Goal: Navigation & Orientation: Find specific page/section

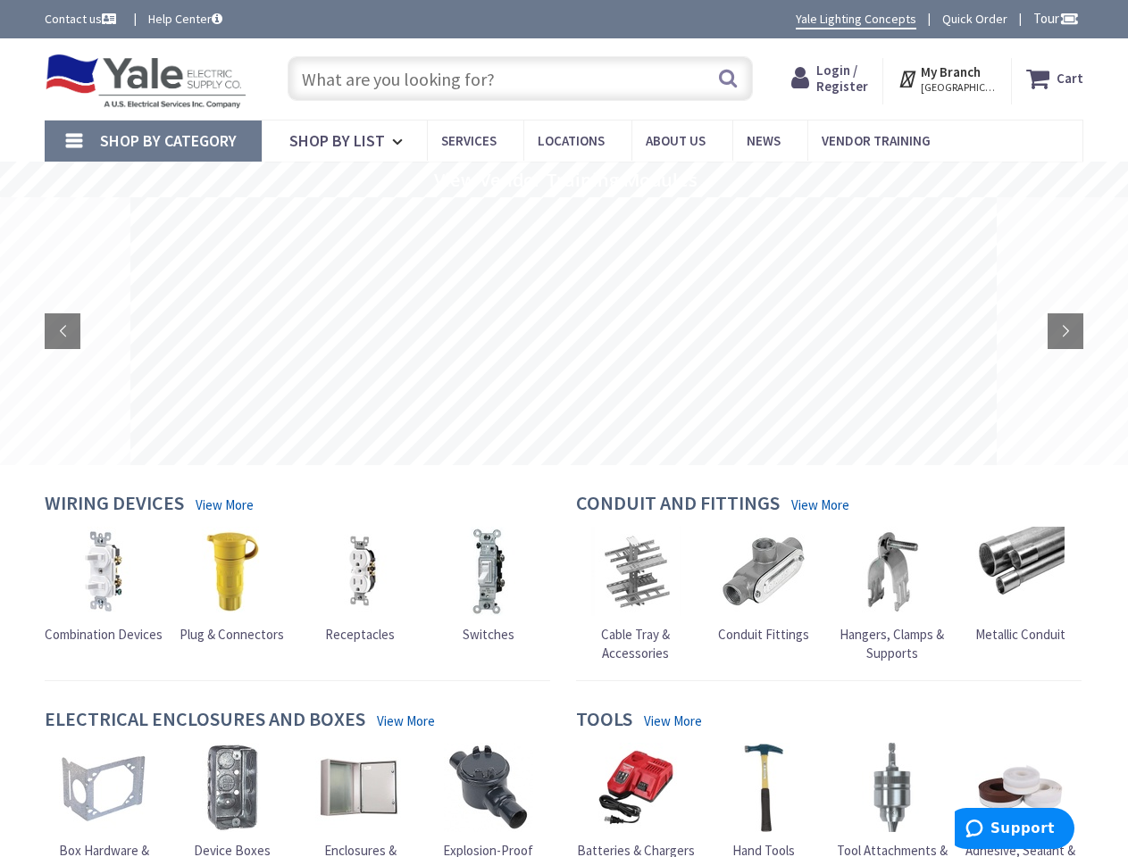
click at [564, 429] on rs-layer at bounding box center [563, 331] width 866 height 268
click at [1053, 18] on span "Tour" at bounding box center [1056, 18] width 46 height 17
click at [1068, 18] on div at bounding box center [564, 428] width 1128 height 857
click at [949, 79] on strong "My Branch" at bounding box center [951, 71] width 60 height 17
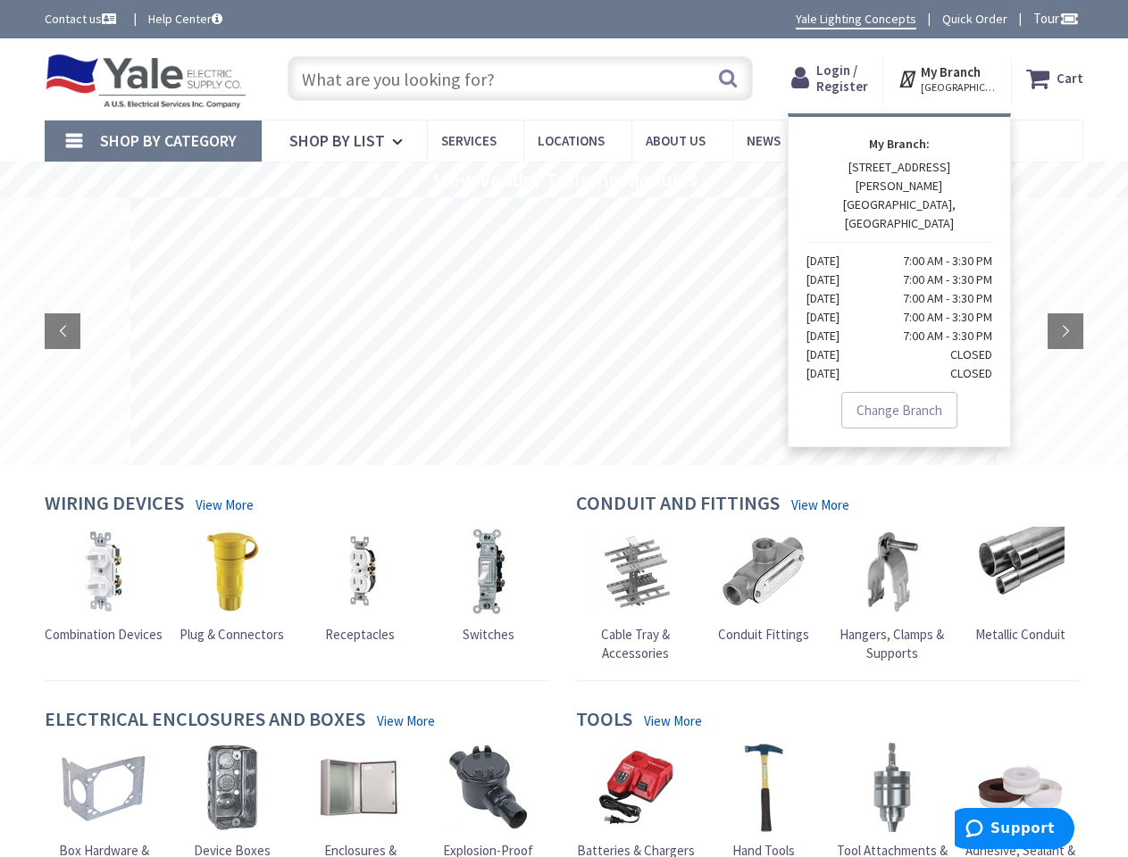
click at [153, 141] on span "Shop By Category" at bounding box center [168, 140] width 137 height 21
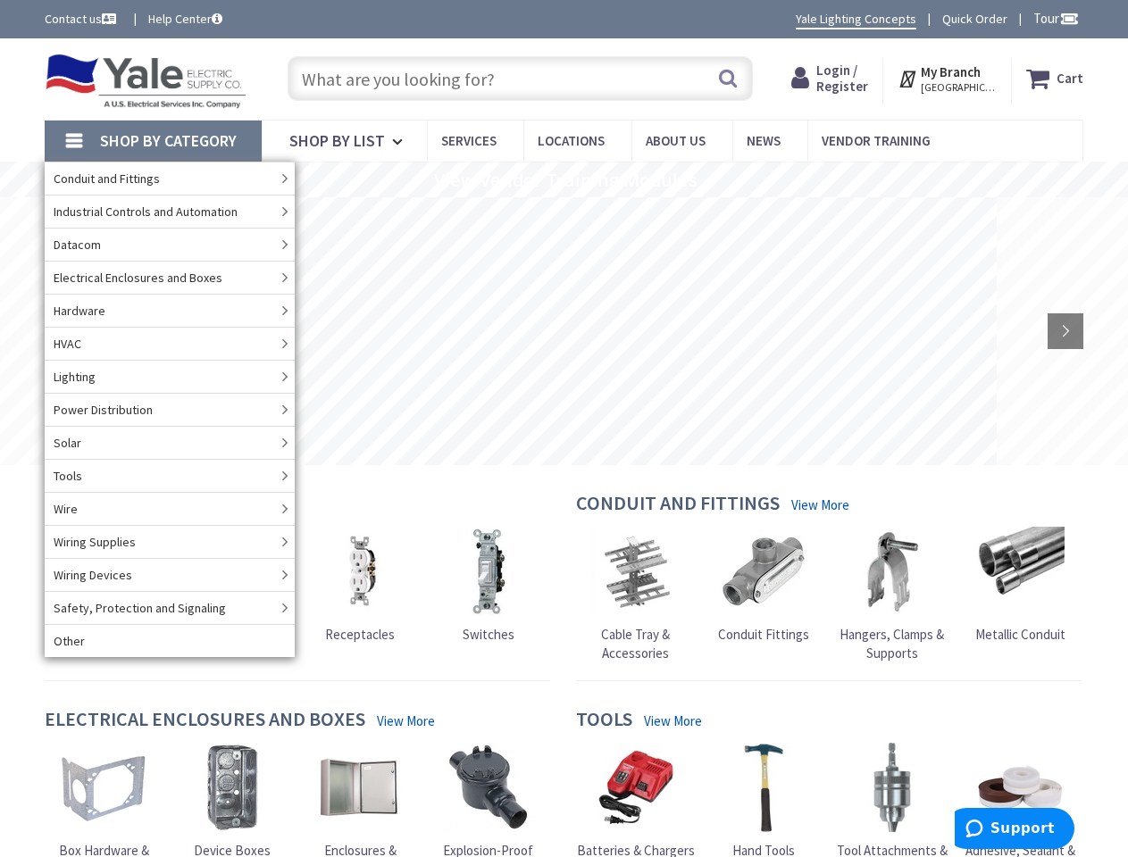
click at [564, 180] on rs-slide "View Vendor Training Modules" at bounding box center [564, 180] width 1128 height 36
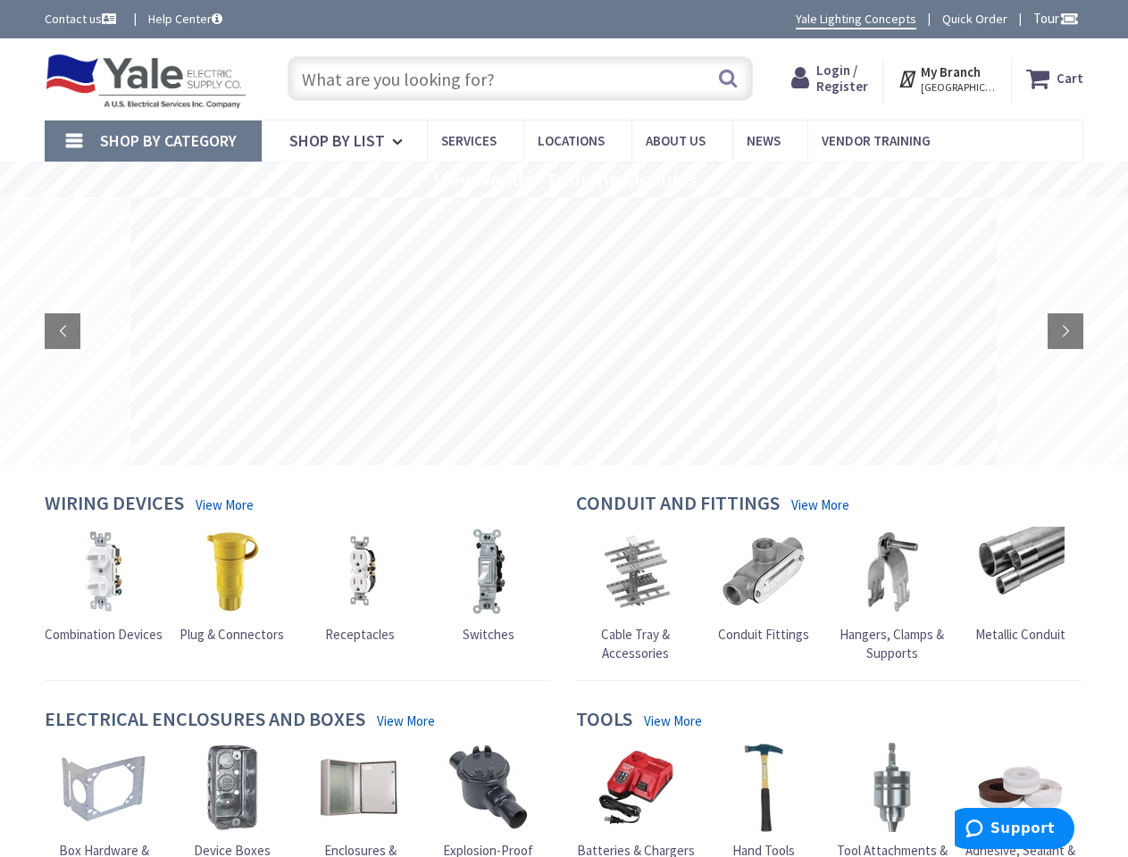
click at [564, 331] on rs-layer at bounding box center [563, 331] width 866 height 268
click at [63, 331] on rs-arrow at bounding box center [63, 332] width 36 height 36
